Goal: Information Seeking & Learning: Learn about a topic

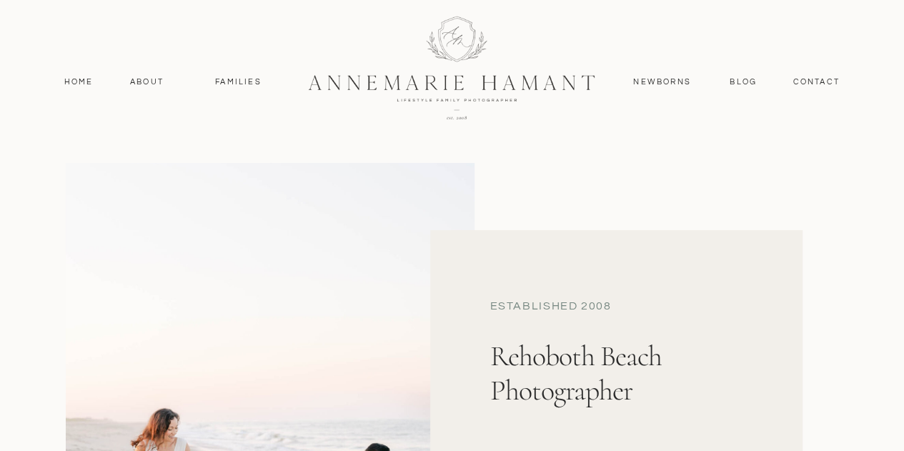
scroll to position [267, 0]
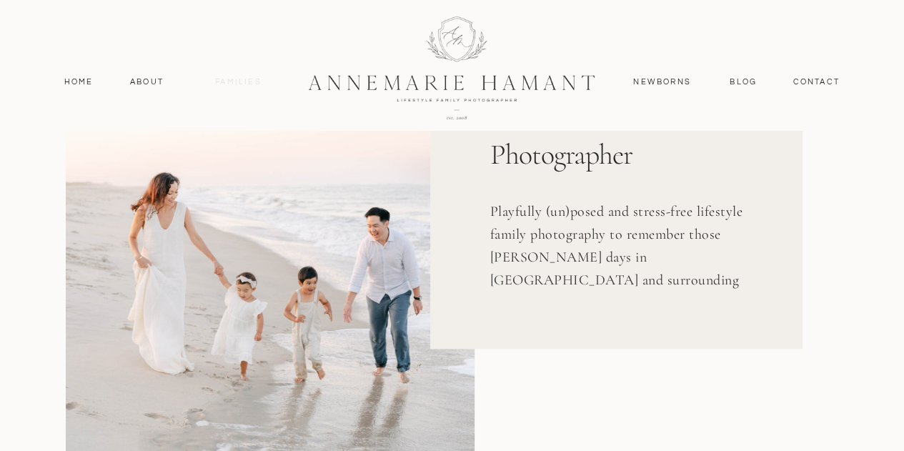
click at [225, 76] on nav "Families" at bounding box center [239, 82] width 64 height 13
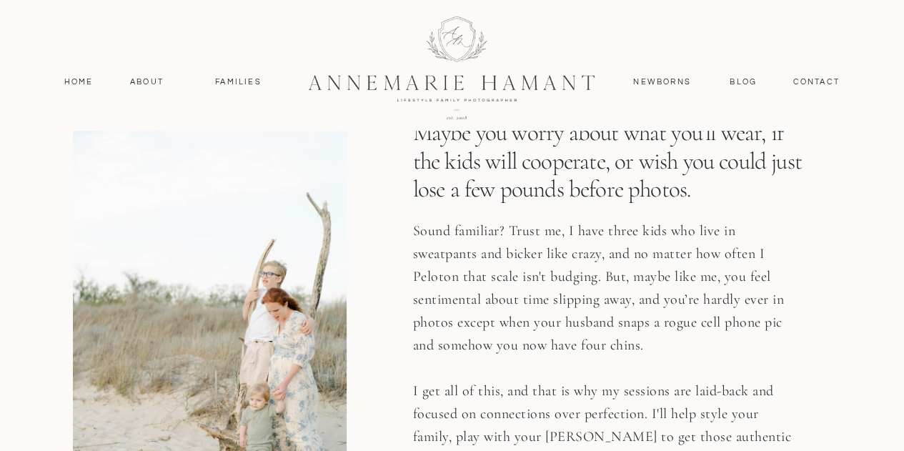
scroll to position [2428, 0]
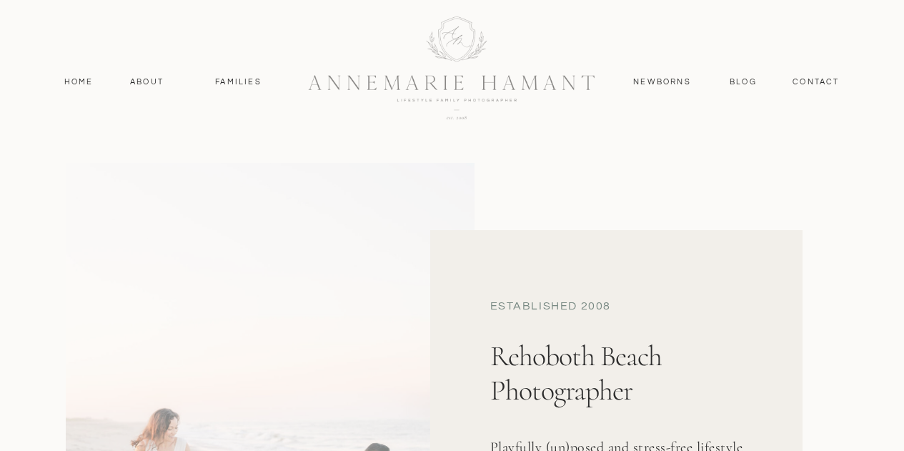
scroll to position [267, 0]
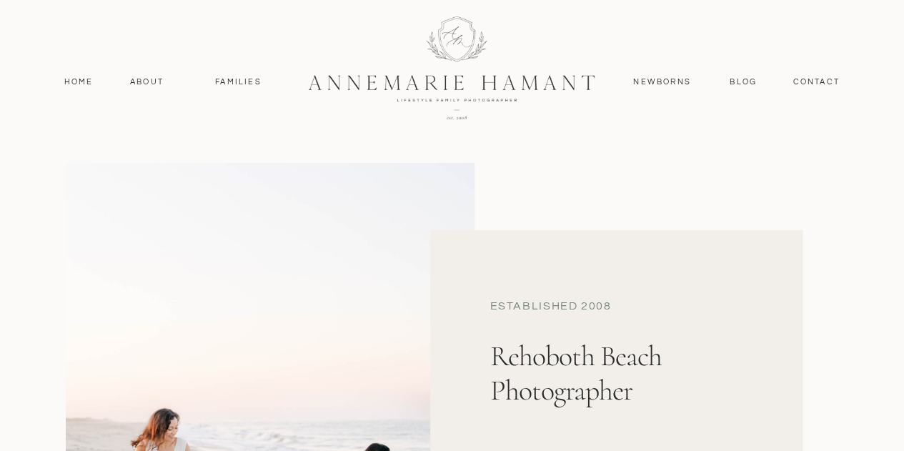
scroll to position [54, 0]
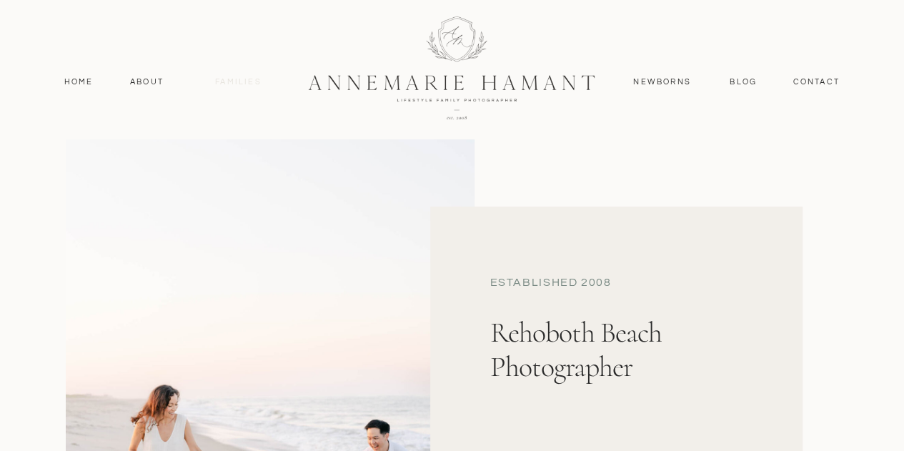
click at [237, 86] on nav "Families" at bounding box center [239, 82] width 64 height 13
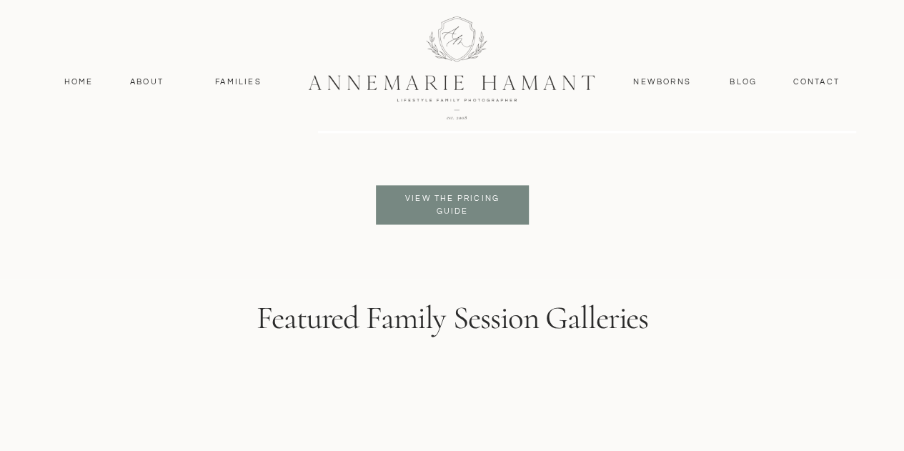
scroll to position [3520, 0]
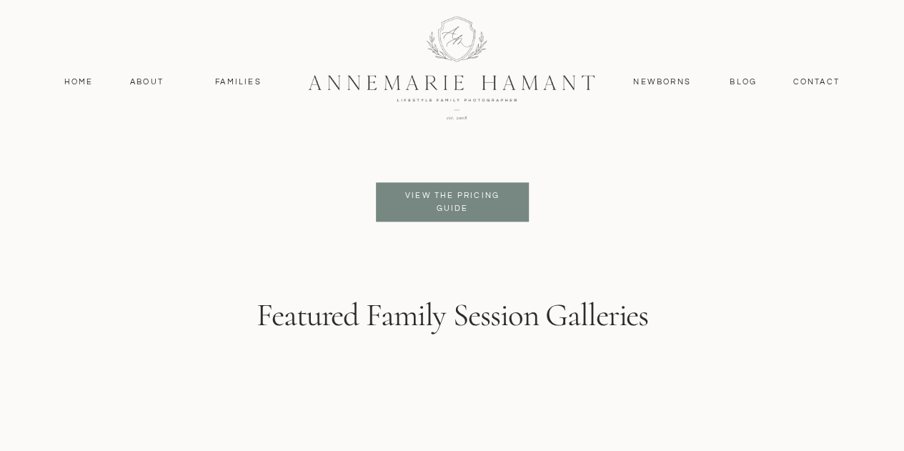
click at [485, 189] on p "View the pricing guide" at bounding box center [453, 202] width 117 height 26
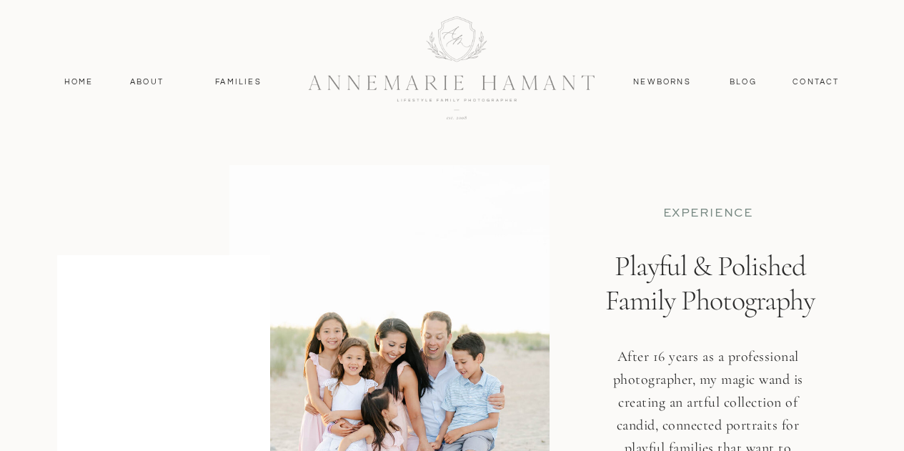
scroll to position [3520, 0]
